Goal: Information Seeking & Learning: Learn about a topic

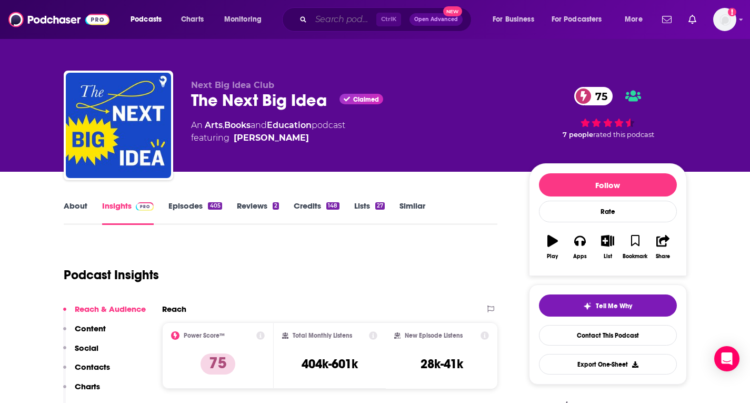
click at [324, 21] on input "Search podcasts, credits, & more..." at bounding box center [343, 19] width 65 height 17
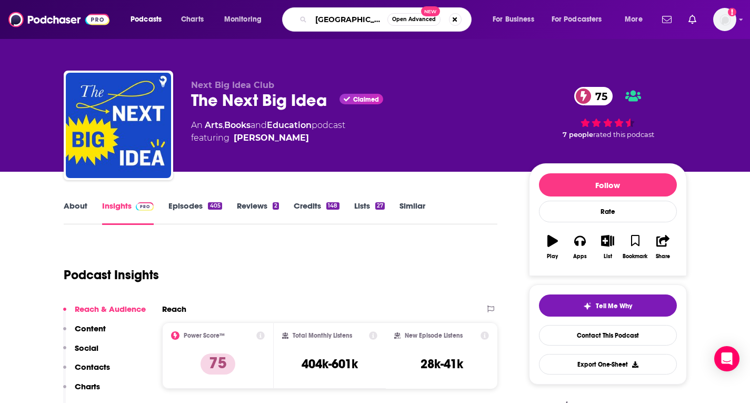
type input "[PERSON_NAME]"
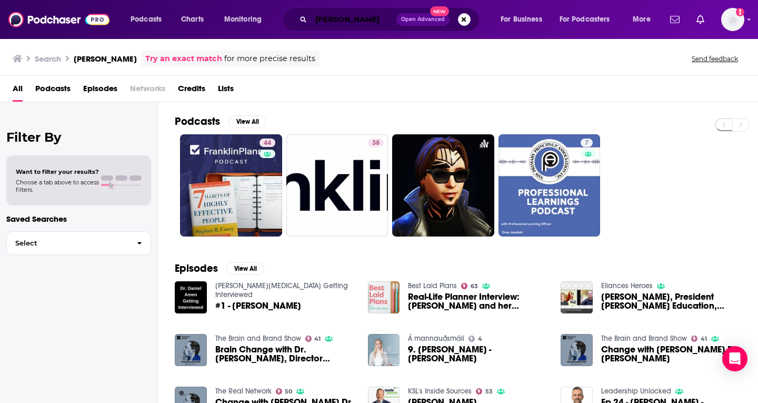
click at [384, 18] on input "[PERSON_NAME]" at bounding box center [353, 19] width 85 height 17
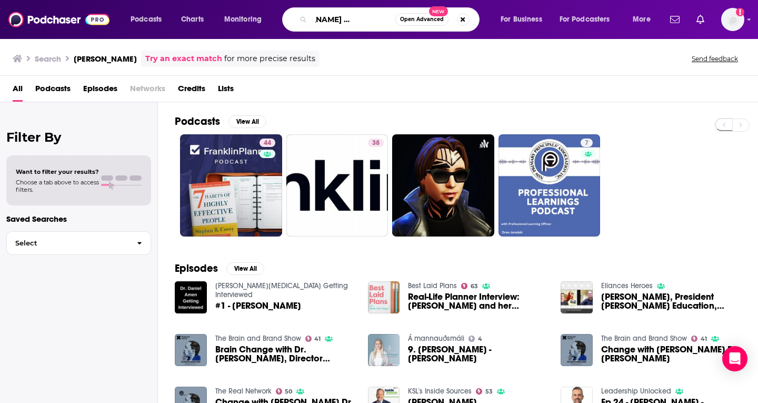
scroll to position [0, 43]
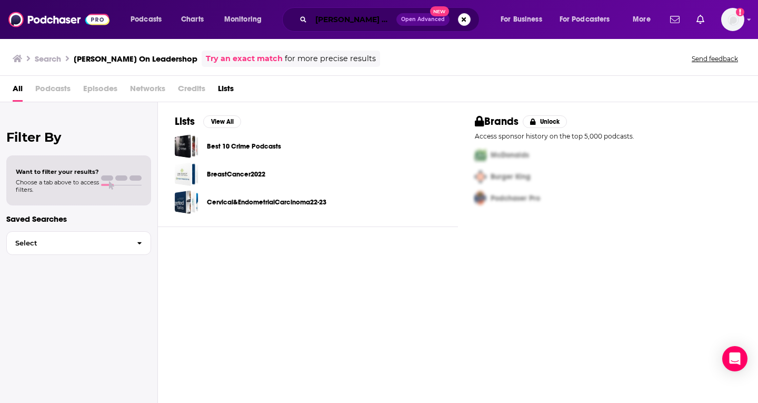
click at [342, 22] on input "[PERSON_NAME] On Leadershop" at bounding box center [353, 19] width 85 height 17
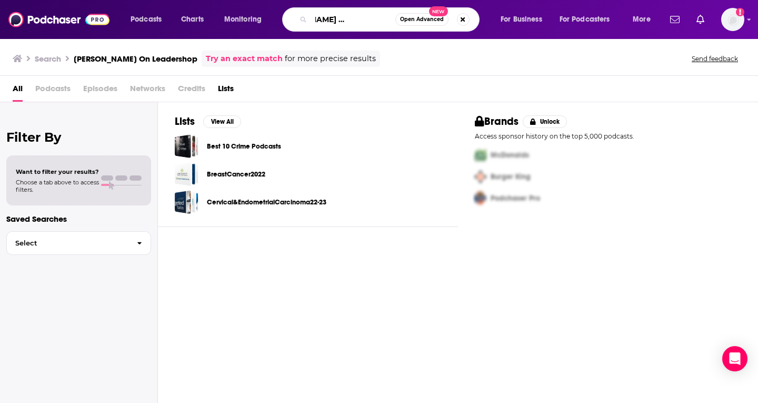
drag, startPoint x: 316, startPoint y: 19, endPoint x: 483, endPoint y: 18, distance: 166.8
click at [483, 18] on div "[PERSON_NAME] On Leadershop Open Advanced New" at bounding box center [390, 19] width 197 height 24
paste input "[PERSON_NAME] On Leadershi"
type input "FranklinCovey On Leadership"
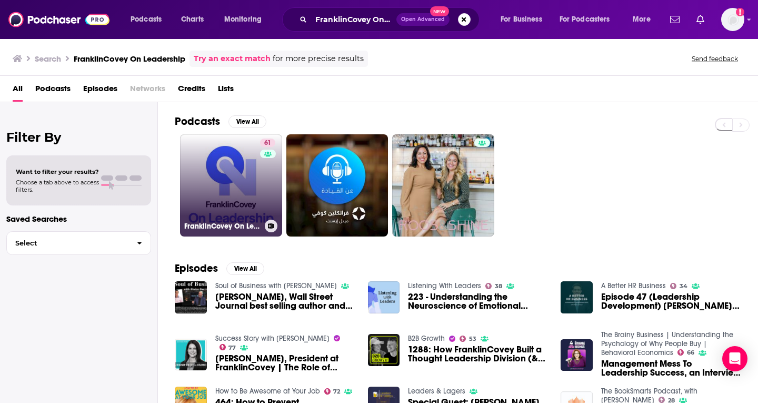
click at [214, 166] on link "61 FranklinCovey On Leadership" at bounding box center [231, 185] width 102 height 102
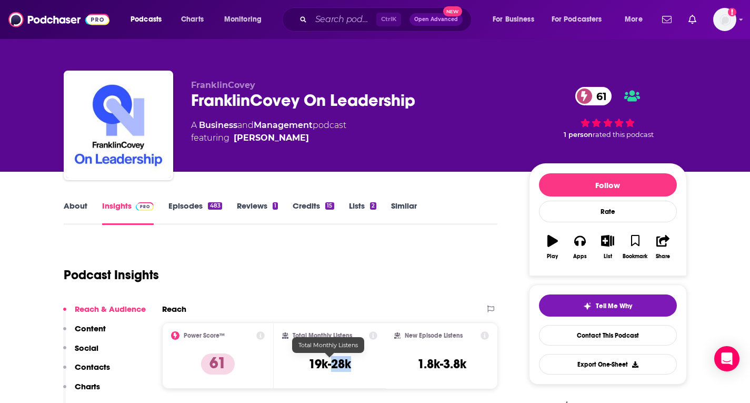
drag, startPoint x: 350, startPoint y: 362, endPoint x: 331, endPoint y: 362, distance: 18.9
click at [331, 362] on h3 "19k-28k" at bounding box center [329, 364] width 43 height 16
copy h3 "28k"
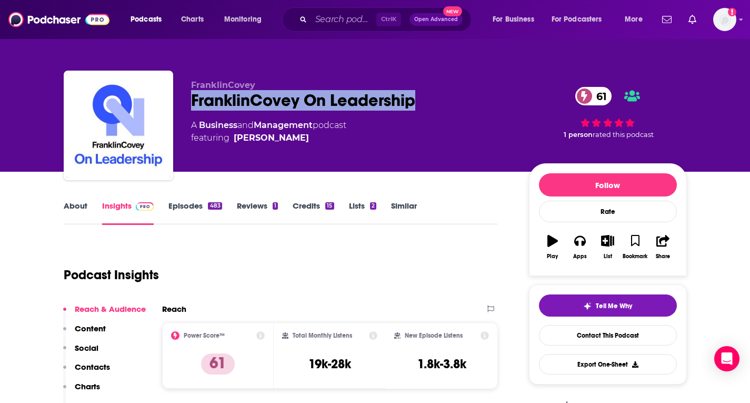
drag, startPoint x: 193, startPoint y: 100, endPoint x: 419, endPoint y: 99, distance: 226.3
click at [419, 99] on div "FranklinCovey On Leadership 61" at bounding box center [351, 100] width 321 height 21
copy h2 "FranklinCovey On Leadership"
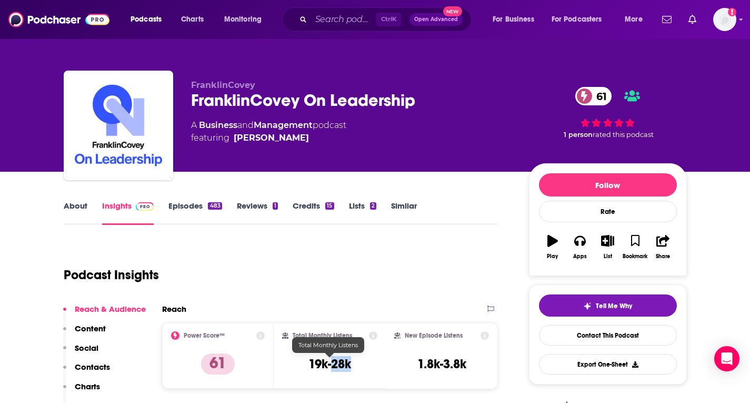
drag, startPoint x: 343, startPoint y: 366, endPoint x: 330, endPoint y: 366, distance: 12.6
click at [330, 366] on div "Total Monthly Listens 19k-28k" at bounding box center [329, 355] width 95 height 48
copy h3 "28k"
click at [66, 210] on link "About" at bounding box center [76, 212] width 24 height 24
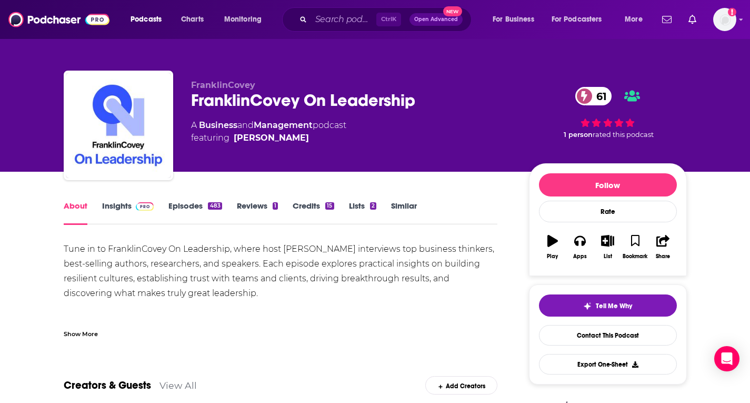
drag, startPoint x: 62, startPoint y: 243, endPoint x: 264, endPoint y: 297, distance: 209.3
copy div "Tune in to FranklinCovey On Leadership, where host [PERSON_NAME] interviews top…"
click at [118, 210] on link "Insights" at bounding box center [128, 212] width 52 height 24
